Goal: Complete application form

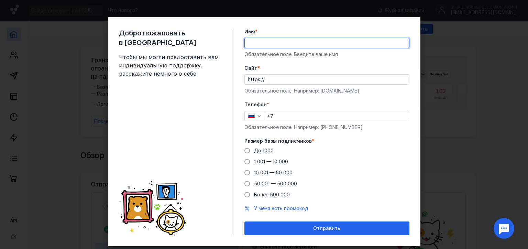
click at [282, 46] on input "Имя *" at bounding box center [327, 43] width 164 height 10
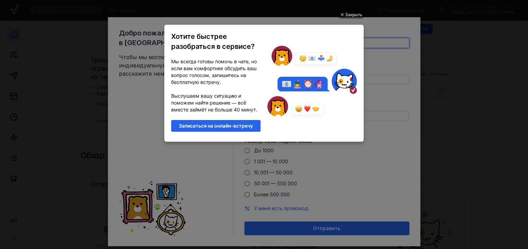
type input "[PERSON_NAME]"
click at [370, 73] on ul "Закрыть Хотите быстрее разобраться в сервисе? Мы всегда готовы помочь в чате, н…" at bounding box center [264, 125] width 528 height 249
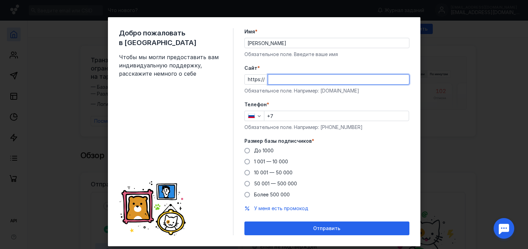
click at [287, 78] on input "Cайт *" at bounding box center [338, 80] width 141 height 10
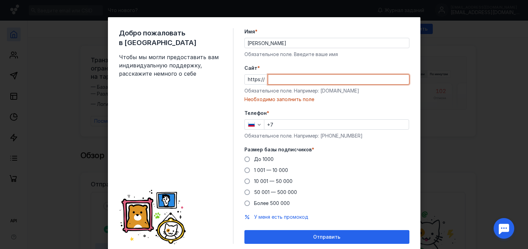
paste input "[DOMAIN_NAME][URL]"
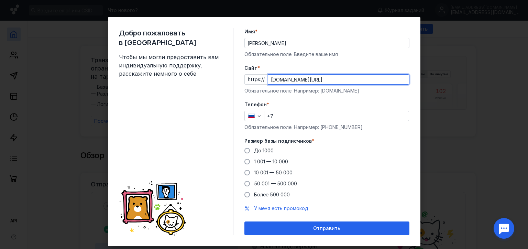
type input "[DOMAIN_NAME][URL]"
click at [379, 98] on form "Имя * [PERSON_NAME] поле. Введите ваше имя [PERSON_NAME] * https:// [DOMAIN_NAM…" at bounding box center [326, 131] width 165 height 207
drag, startPoint x: 335, startPoint y: 92, endPoint x: 332, endPoint y: 95, distance: 4.6
click at [335, 92] on div "Обязательное поле. Например: [DOMAIN_NAME]" at bounding box center [326, 90] width 165 height 7
click at [314, 111] on div "Телефон * +7 Обязательное поле. Например: [PHONE_NUMBER]" at bounding box center [326, 116] width 165 height 30
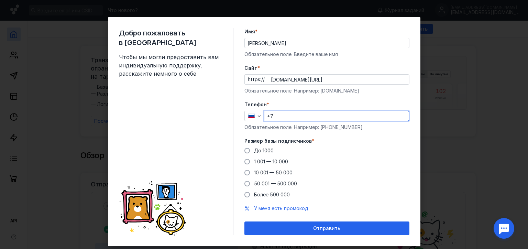
click at [314, 114] on input "+7" at bounding box center [336, 116] width 144 height 10
paste input "[PHONE_NUMBER]"
type input "[PHONE_NUMBER]"
click at [256, 161] on span "1 001 — 10 000" at bounding box center [271, 161] width 34 height 6
click at [0, 0] on input "1 001 — 10 000" at bounding box center [0, 0] width 0 height 0
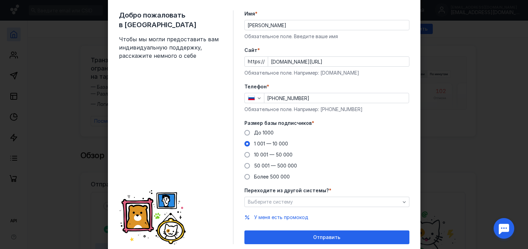
scroll to position [34, 0]
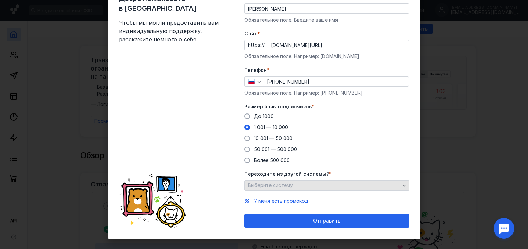
click at [283, 183] on span "Выберите систему" at bounding box center [270, 185] width 45 height 6
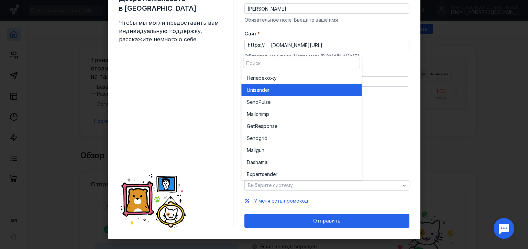
click at [275, 91] on div "Unisende r" at bounding box center [301, 90] width 109 height 7
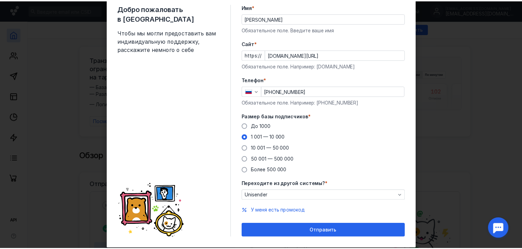
scroll to position [41, 0]
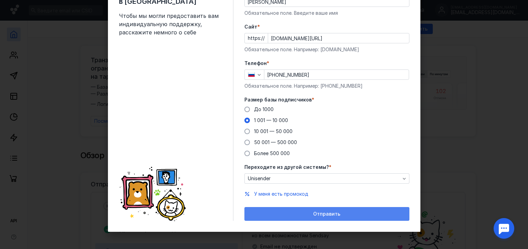
click at [313, 215] on span "Отправить" at bounding box center [326, 214] width 27 height 6
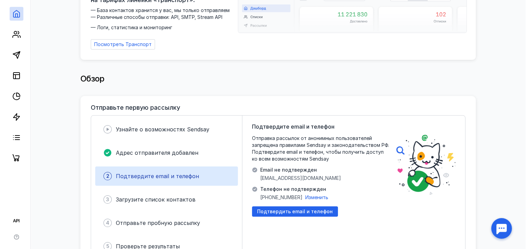
scroll to position [103, 0]
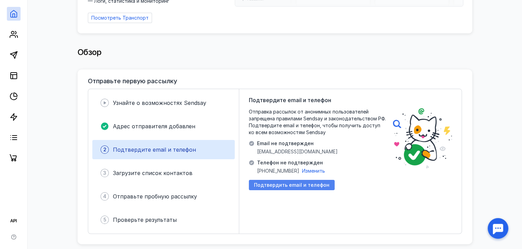
click at [287, 182] on span "Подтвердить email и телефон" at bounding box center [292, 185] width 76 height 6
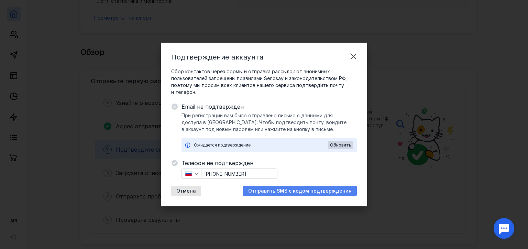
click at [289, 190] on span "Отправить SMS с кодом подтверждения" at bounding box center [299, 191] width 103 height 6
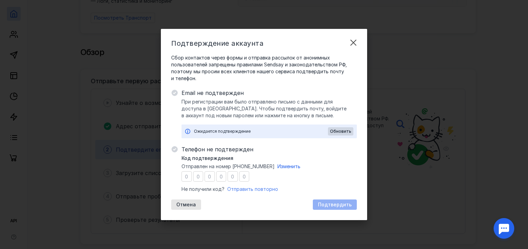
click at [257, 190] on span "Отправить повторно" at bounding box center [252, 189] width 51 height 6
click at [184, 175] on input "number" at bounding box center [186, 176] width 10 height 10
click at [195, 175] on input "number" at bounding box center [198, 176] width 10 height 10
click at [210, 175] on input "number" at bounding box center [209, 176] width 10 height 10
click at [221, 175] on input "number" at bounding box center [221, 176] width 10 height 10
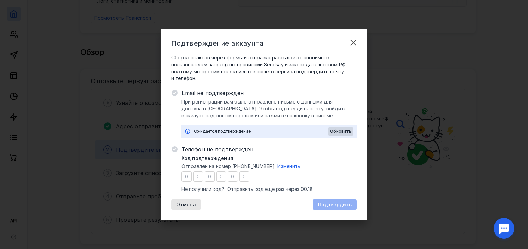
click at [264, 177] on div "Код подтверждения Отправлен на номер [PHONE_NUMBER] Изменить Не получили код? О…" at bounding box center [268, 174] width 175 height 38
